Goal: Information Seeking & Learning: Learn about a topic

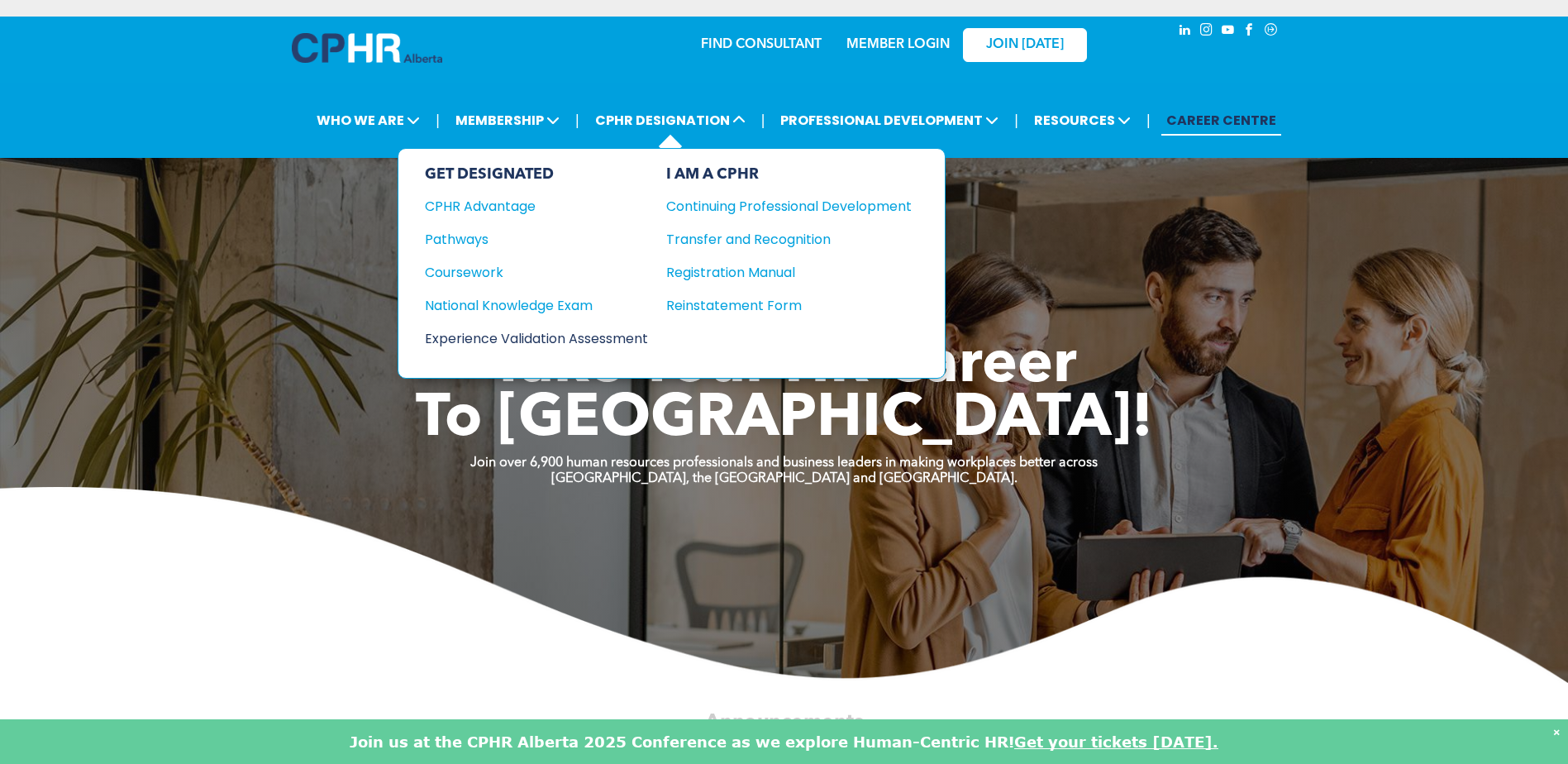
click at [508, 332] on div "Experience Validation Assessment" at bounding box center [525, 338] width 201 height 21
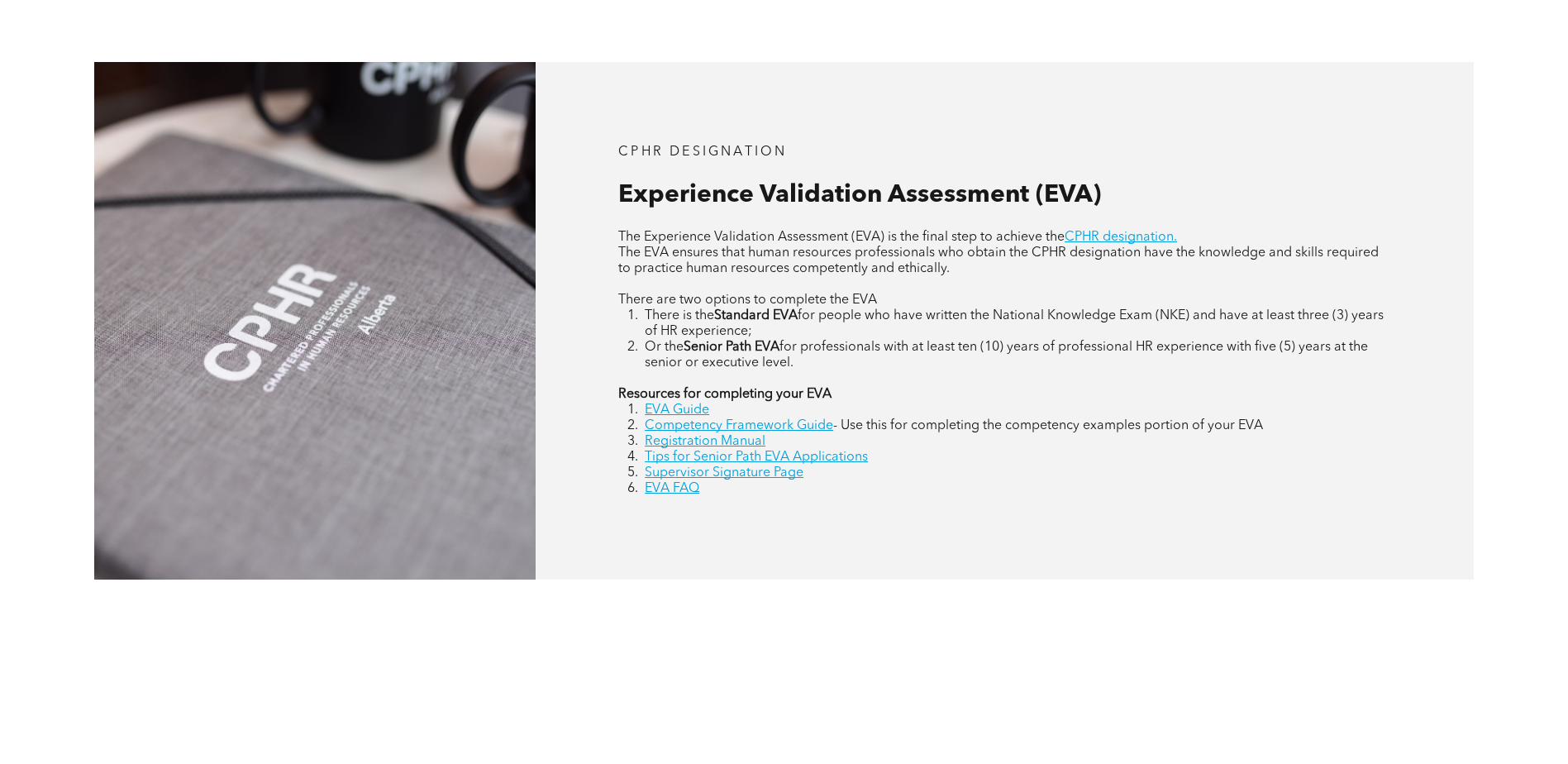
scroll to position [744, 0]
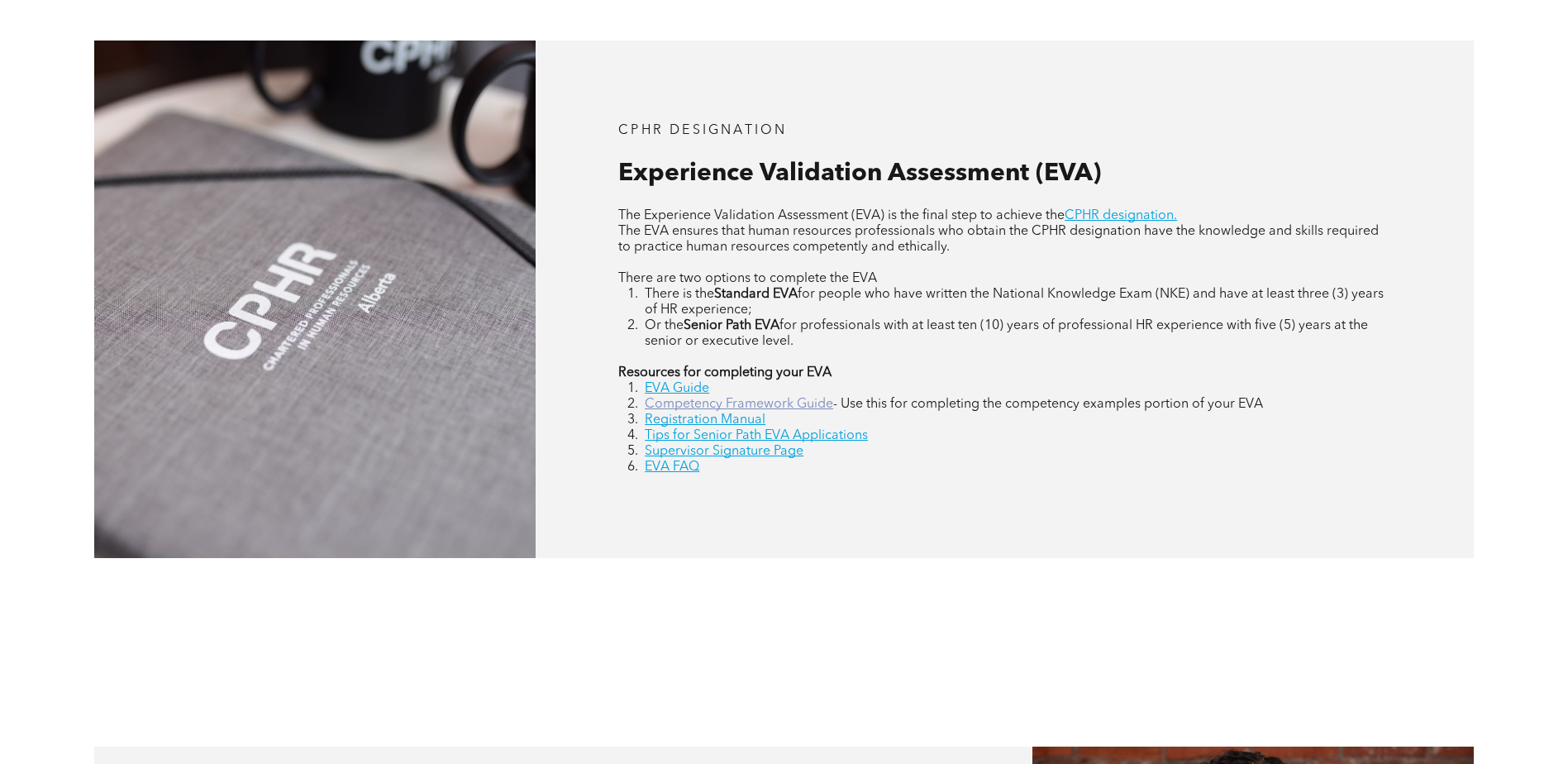
click at [683, 408] on link "Competency Framework Guide" at bounding box center [739, 404] width 188 height 13
click at [663, 416] on link "Registration Manual" at bounding box center [705, 419] width 121 height 13
click at [681, 391] on link "EVA Guide" at bounding box center [677, 388] width 64 height 13
click at [659, 418] on link "Registration Manual" at bounding box center [705, 419] width 121 height 13
click at [1119, 216] on link "CPHR designation." at bounding box center [1121, 215] width 113 height 13
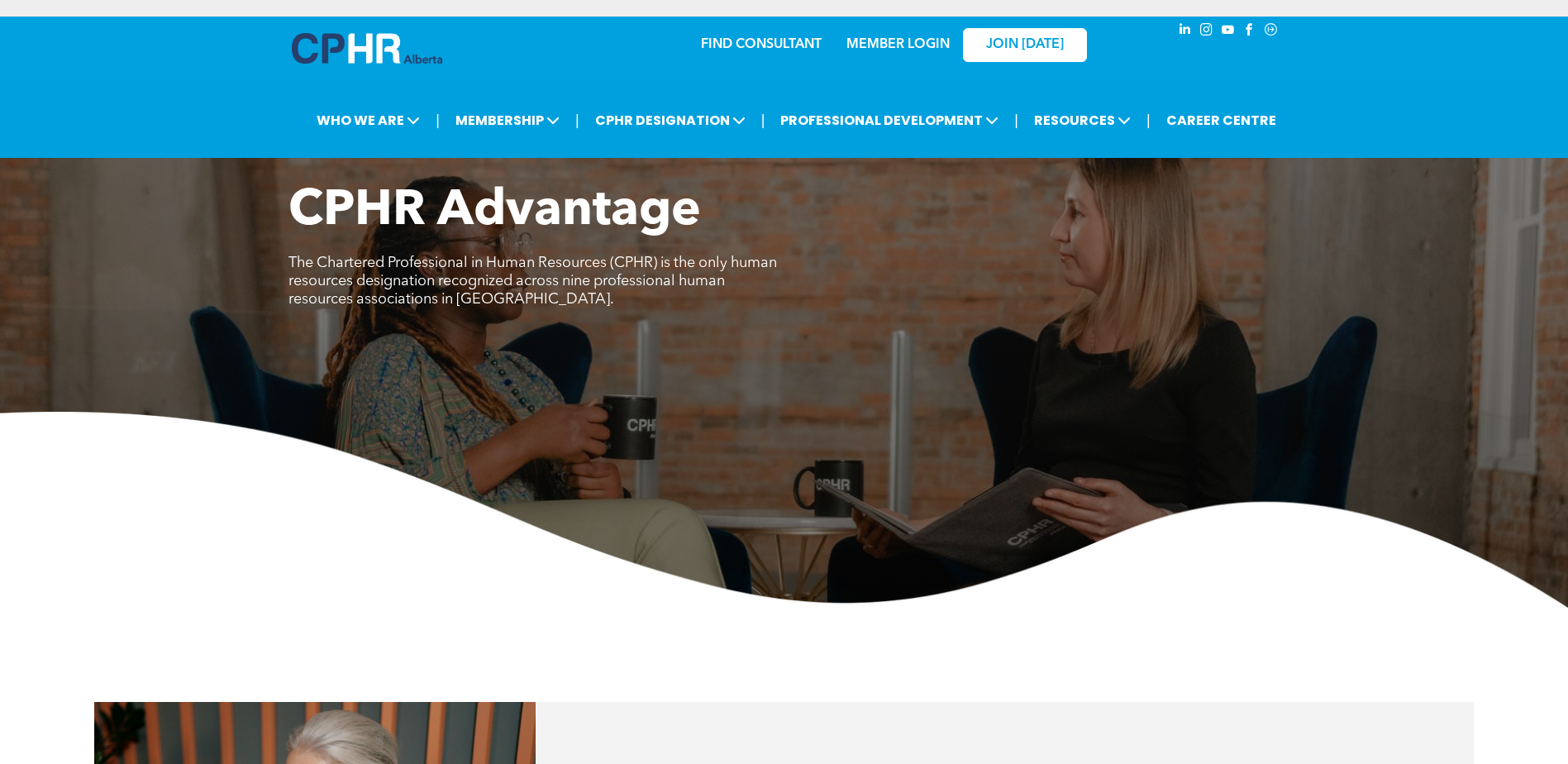
drag, startPoint x: 1324, startPoint y: 573, endPoint x: 1036, endPoint y: 328, distance: 378.1
click at [1324, 573] on img at bounding box center [784, 510] width 1568 height 196
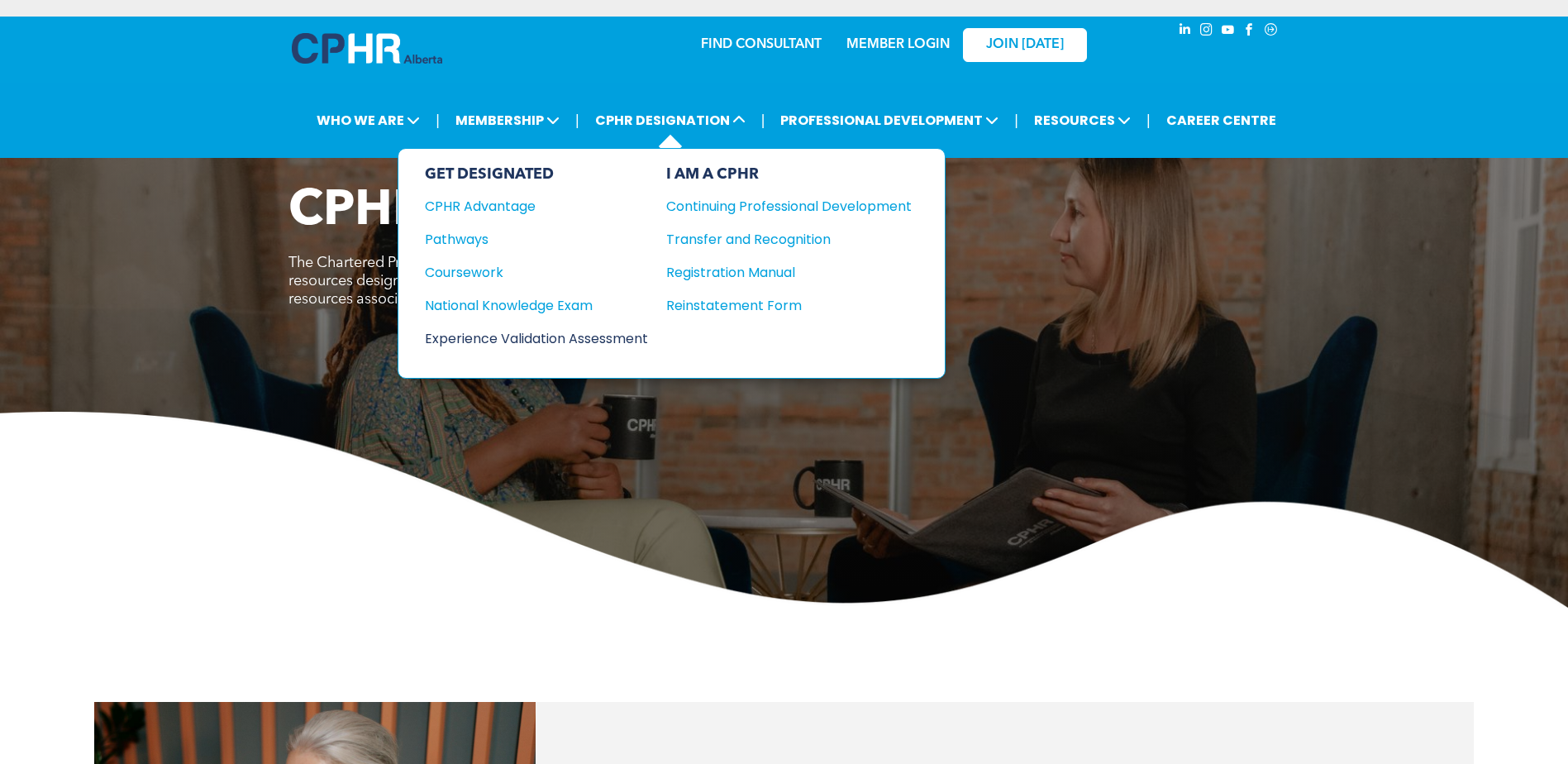
click at [584, 341] on div "Experience Validation Assessment" at bounding box center [525, 338] width 201 height 21
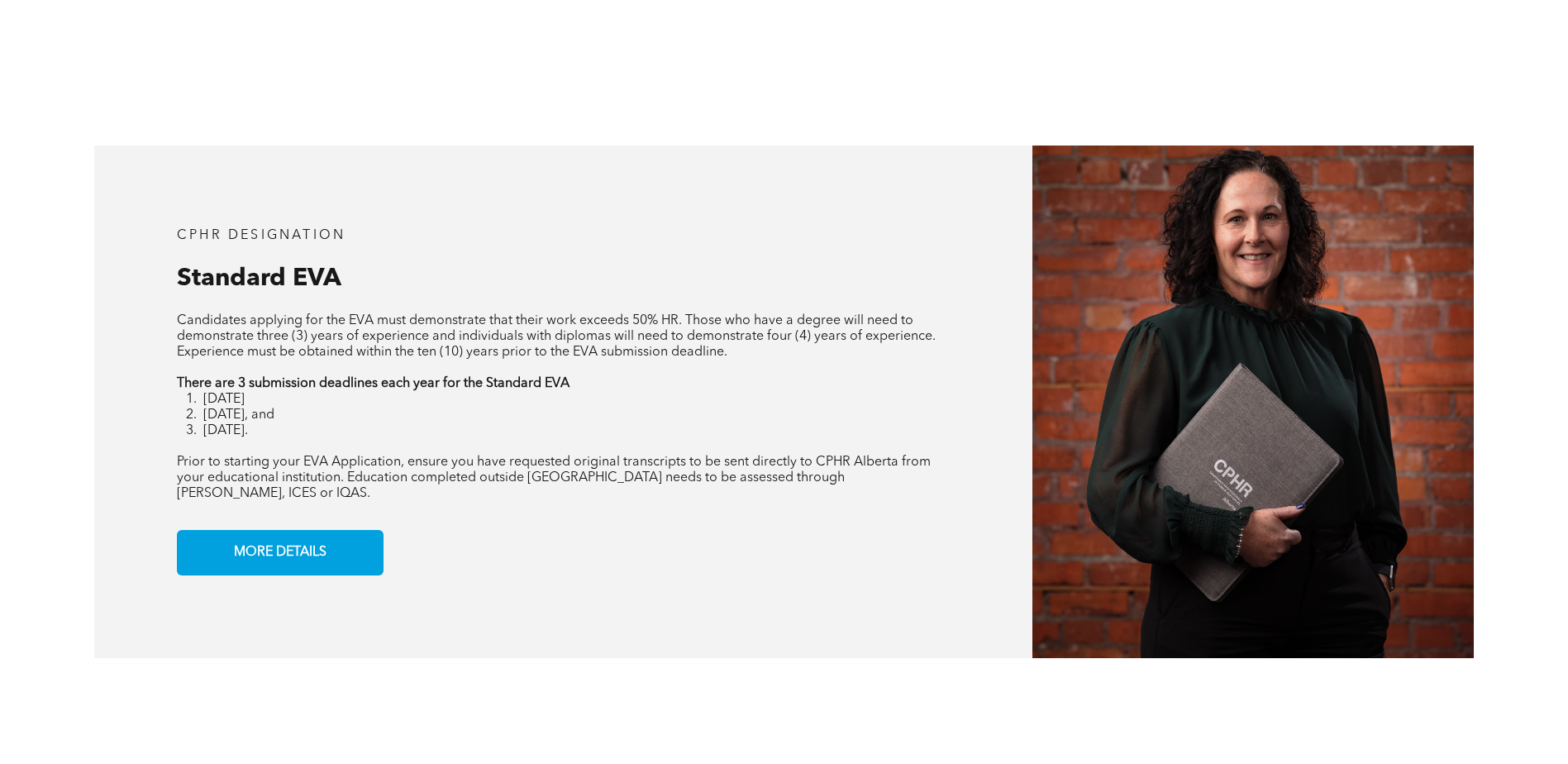
scroll to position [1405, 0]
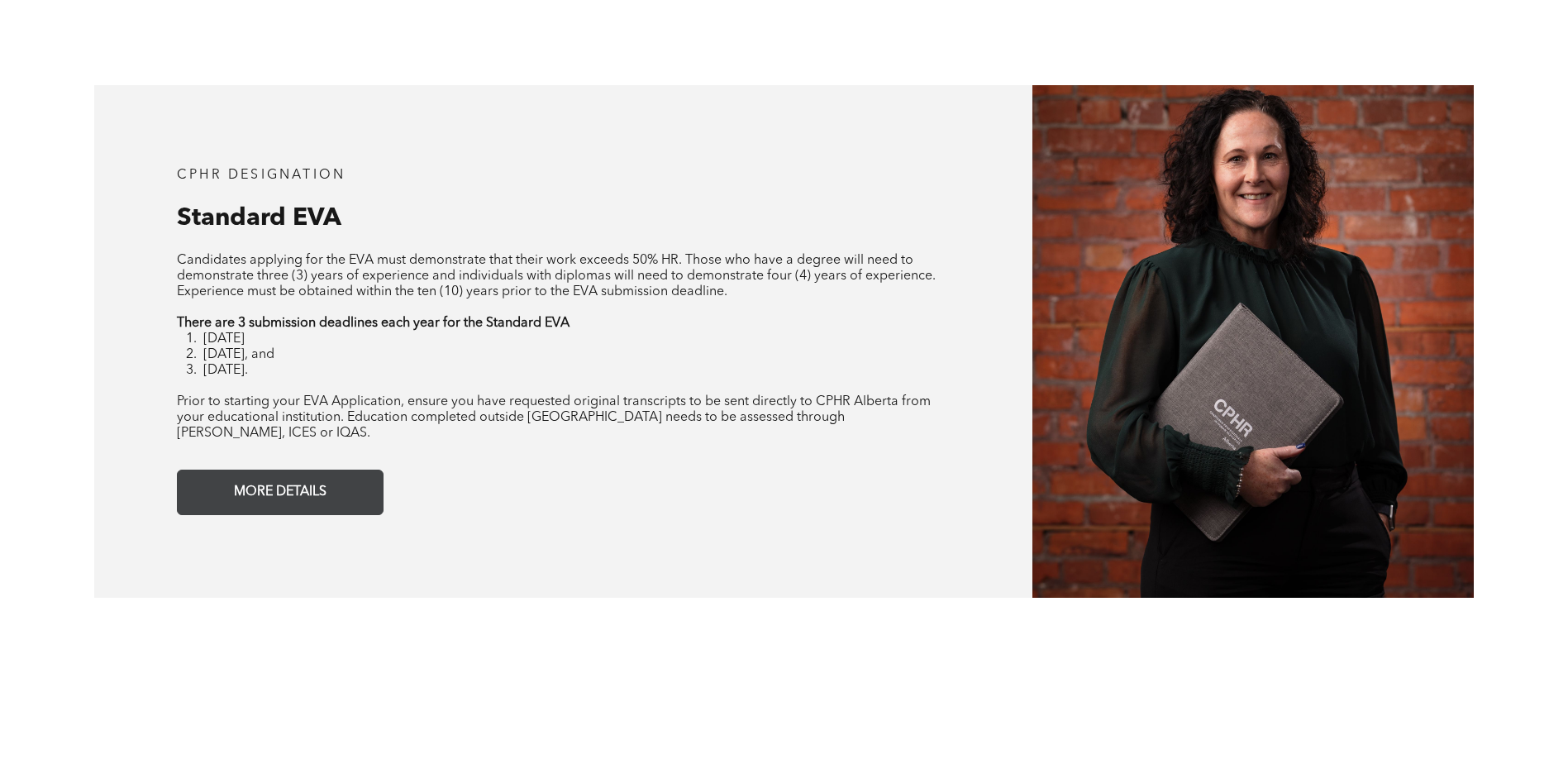
click at [266, 476] on span "MORE DETAILS" at bounding box center [280, 493] width 104 height 32
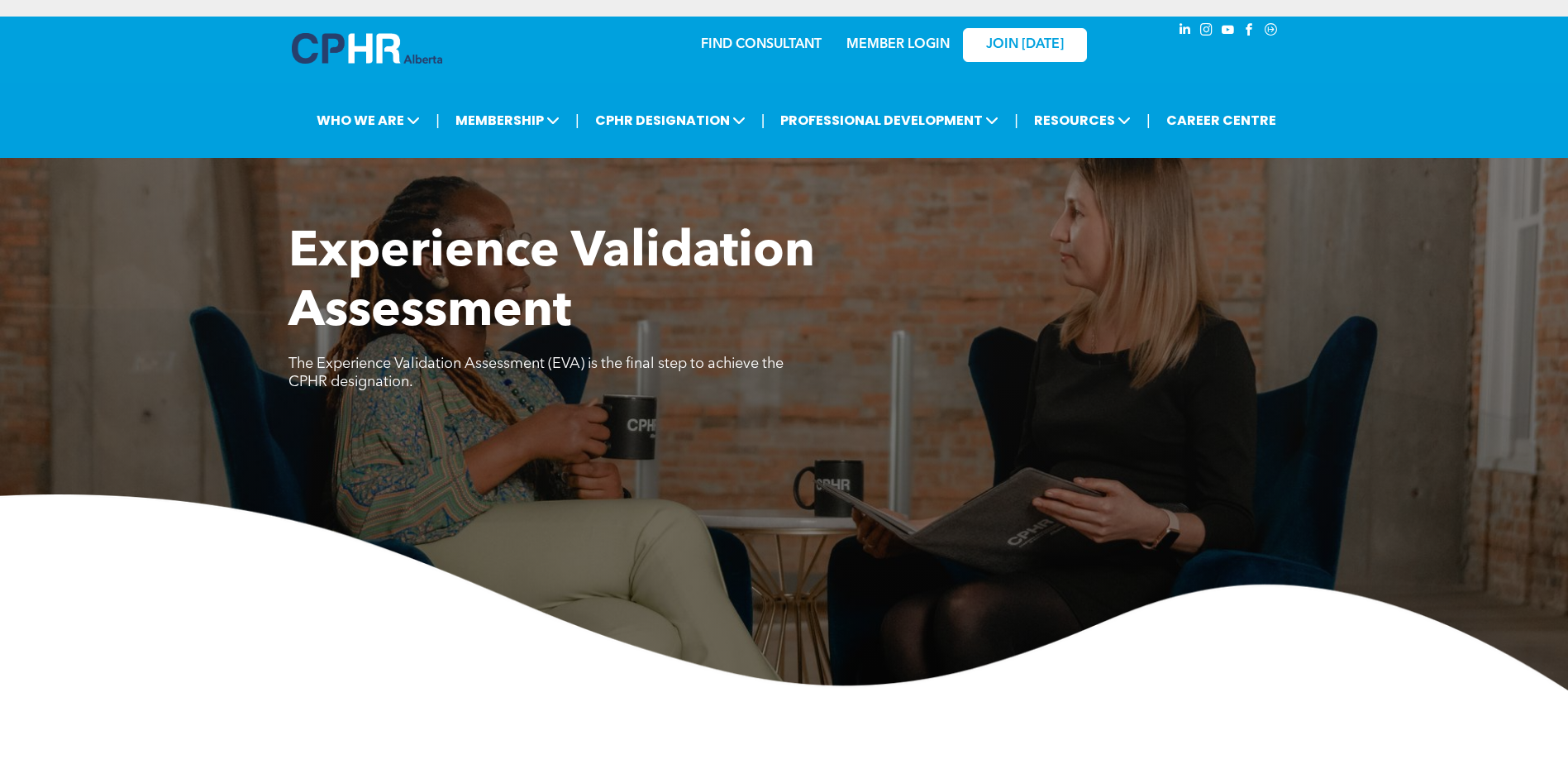
click at [859, 46] on link "MEMBER LOGIN" at bounding box center [897, 44] width 103 height 13
